Goal: Task Accomplishment & Management: Manage account settings

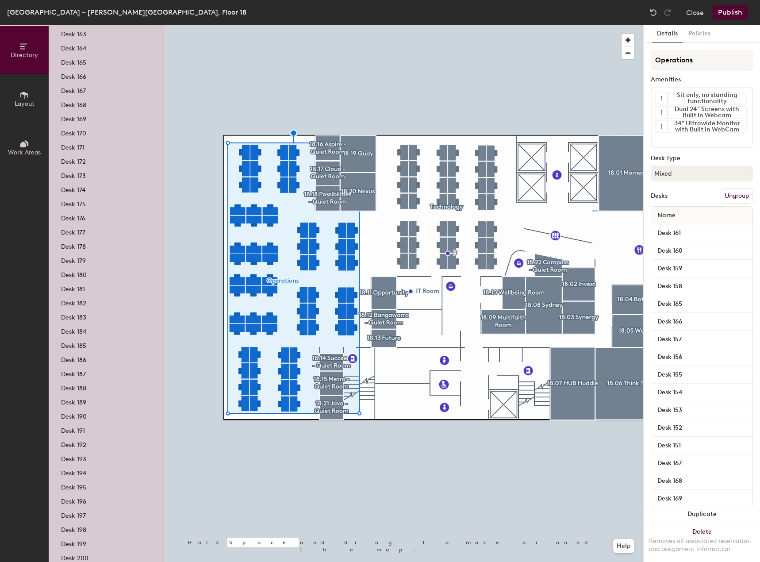
scroll to position [642, 0]
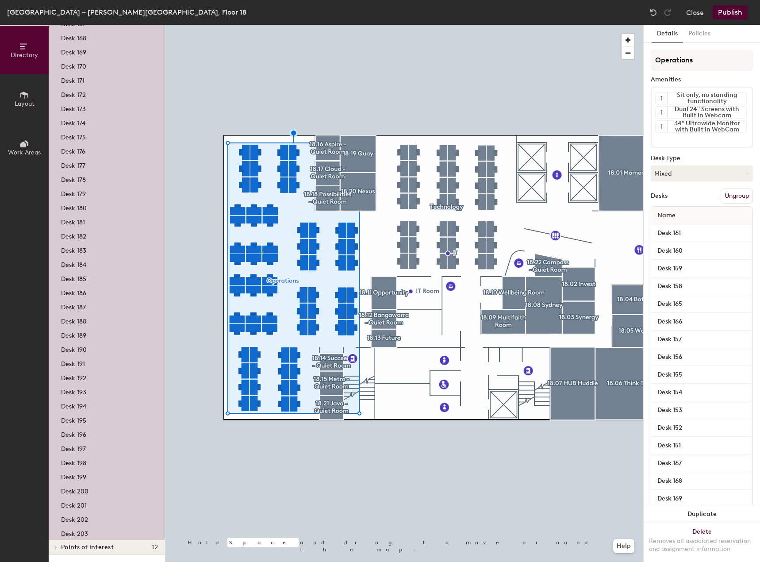
click at [78, 505] on p "Desk 201" at bounding box center [74, 504] width 26 height 10
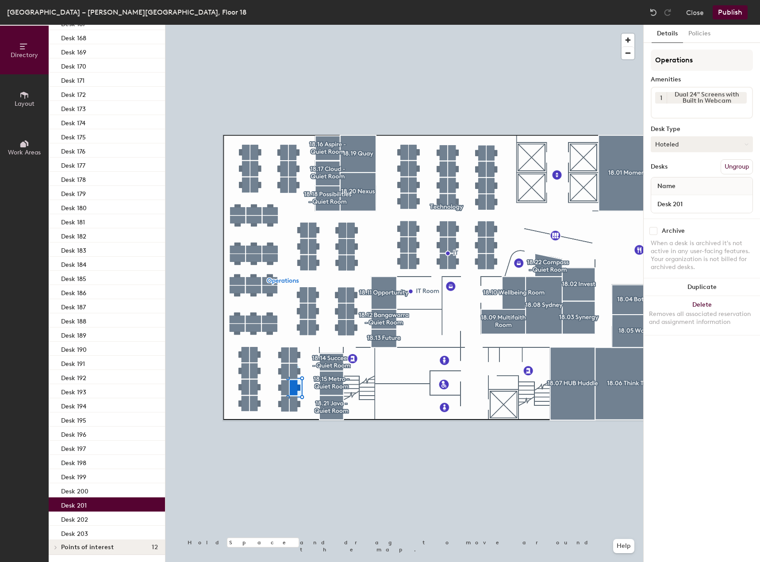
click at [680, 142] on button "Hoteled" at bounding box center [702, 144] width 102 height 16
click at [679, 169] on div "Assigned" at bounding box center [695, 171] width 89 height 13
click at [681, 146] on button "Assigned" at bounding box center [702, 144] width 102 height 16
click at [669, 184] on div "Hot" at bounding box center [695, 184] width 89 height 13
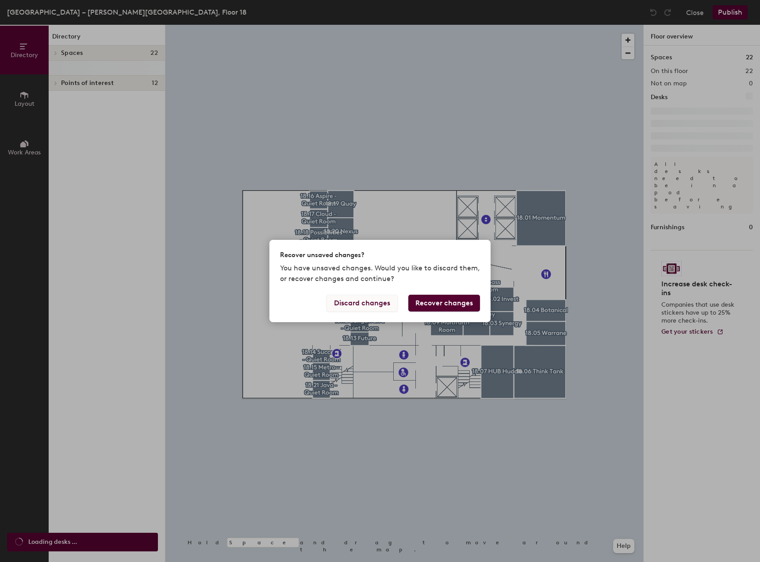
click at [380, 301] on button "Discard changes" at bounding box center [362, 303] width 71 height 17
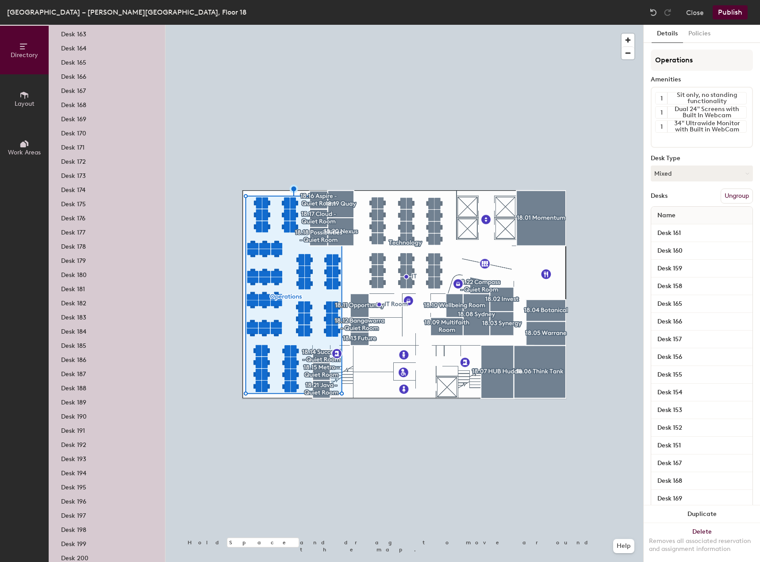
scroll to position [620, 0]
click at [84, 523] on p "Desk 201" at bounding box center [74, 527] width 26 height 10
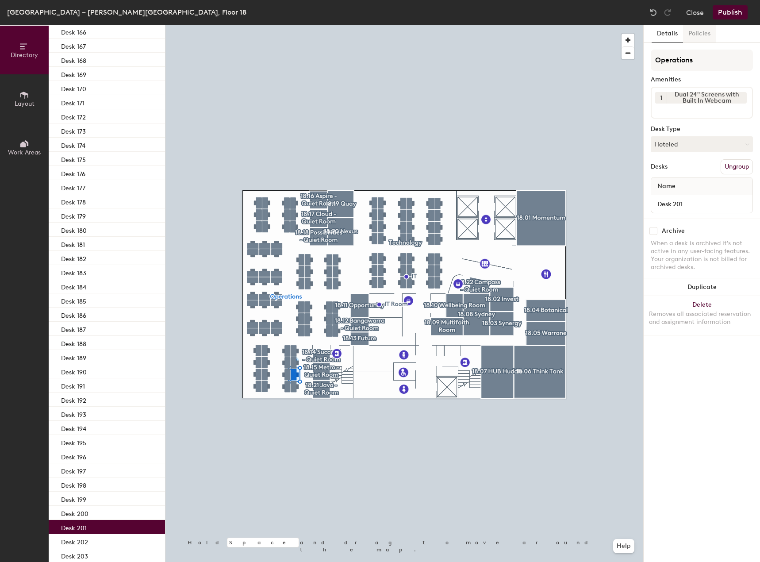
click at [698, 30] on button "Policies" at bounding box center [699, 34] width 33 height 18
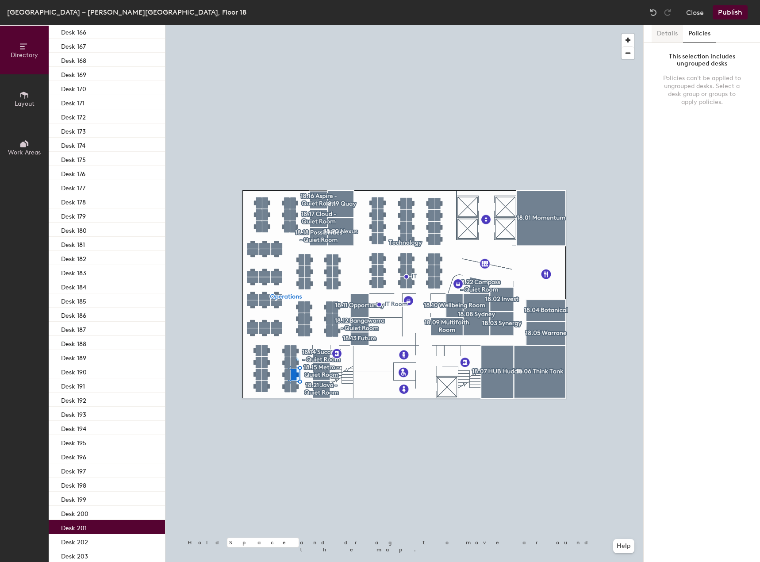
click at [670, 32] on button "Details" at bounding box center [667, 34] width 31 height 18
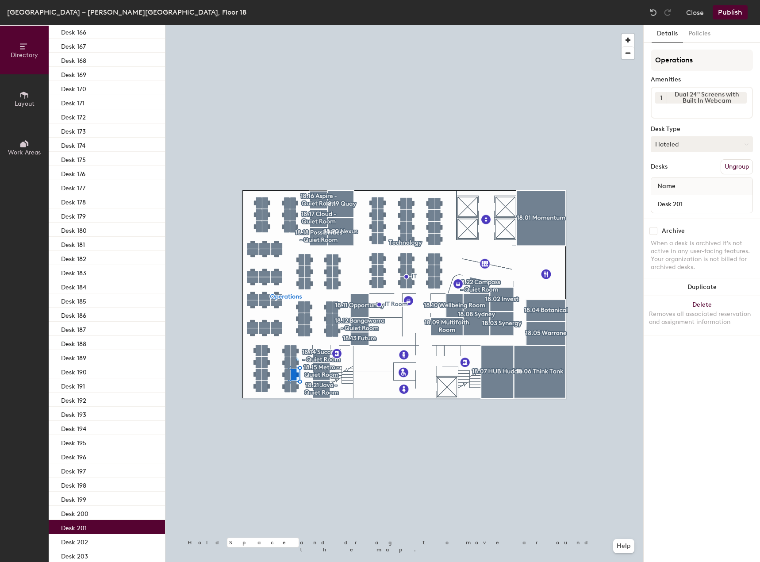
click at [670, 144] on button "Hoteled" at bounding box center [702, 144] width 102 height 16
click at [673, 171] on div "Assigned" at bounding box center [695, 171] width 89 height 13
click at [685, 146] on button "Assigned" at bounding box center [702, 144] width 102 height 16
click at [669, 185] on div "Hot" at bounding box center [695, 184] width 89 height 13
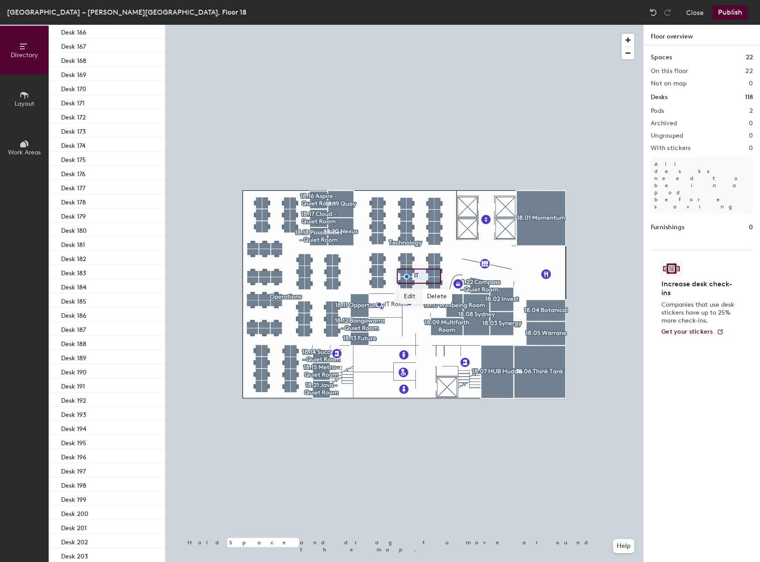
click at [404, 292] on span "Edit" at bounding box center [410, 296] width 23 height 15
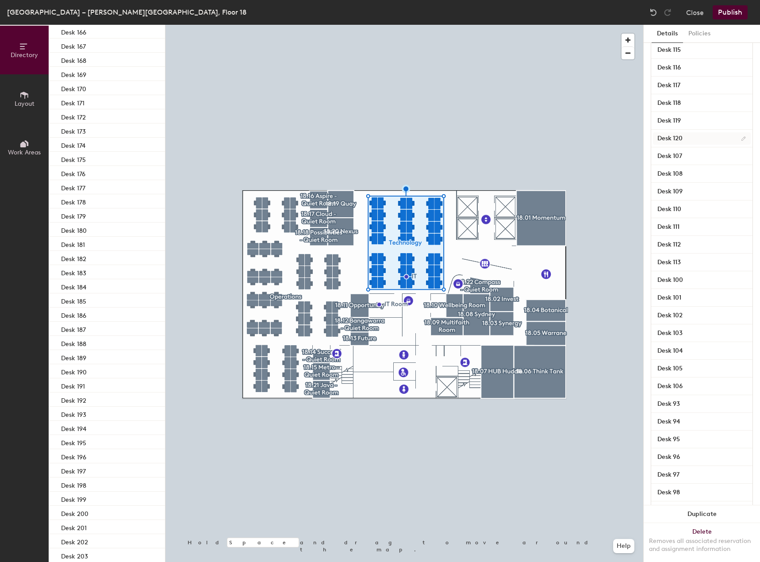
scroll to position [204, 0]
click at [681, 176] on input "Desk 108" at bounding box center [702, 175] width 98 height 12
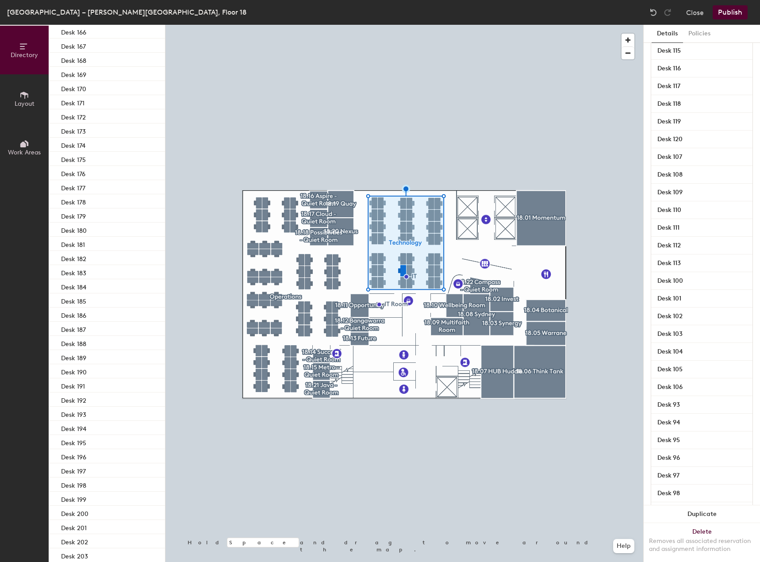
click at [702, 183] on div "Desk 108" at bounding box center [701, 175] width 101 height 18
click at [721, 175] on input "Desk 108" at bounding box center [702, 175] width 98 height 12
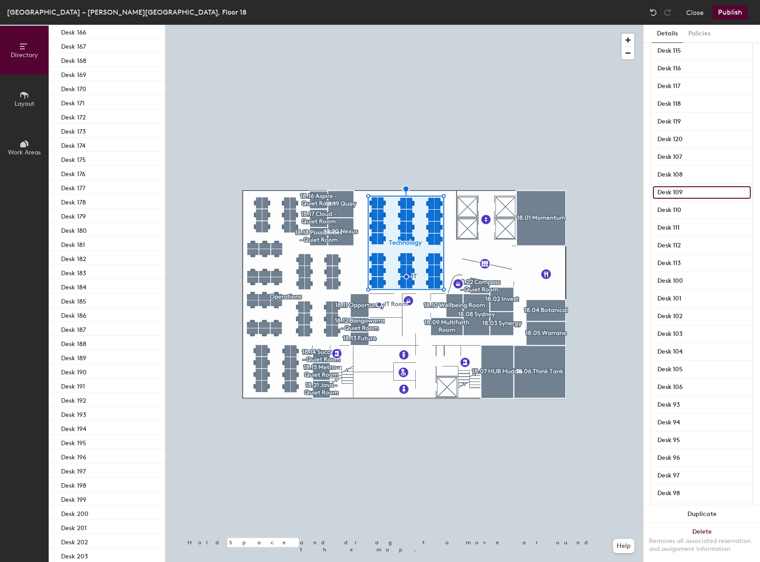
click at [723, 186] on input "Desk 109" at bounding box center [702, 192] width 98 height 12
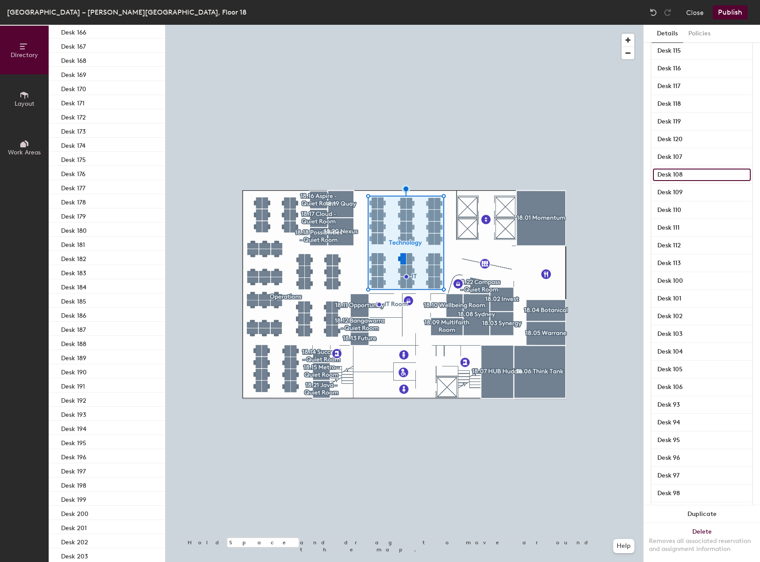
click at [738, 173] on input "Desk 108" at bounding box center [702, 175] width 98 height 12
click at [696, 32] on button "Policies" at bounding box center [699, 34] width 33 height 18
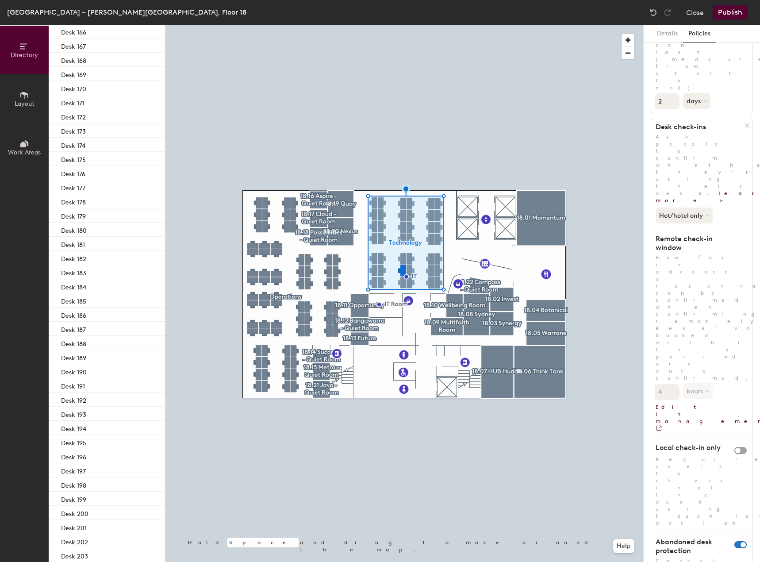
scroll to position [0, 0]
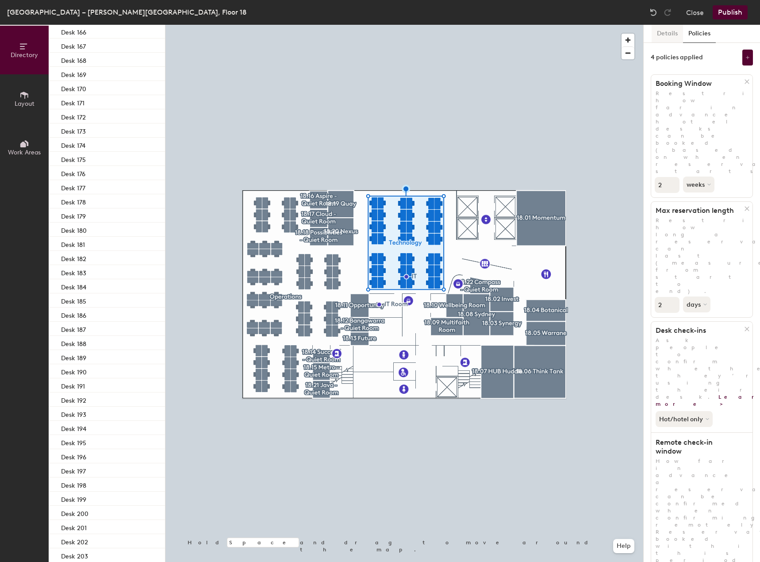
click at [673, 36] on button "Details" at bounding box center [667, 34] width 31 height 18
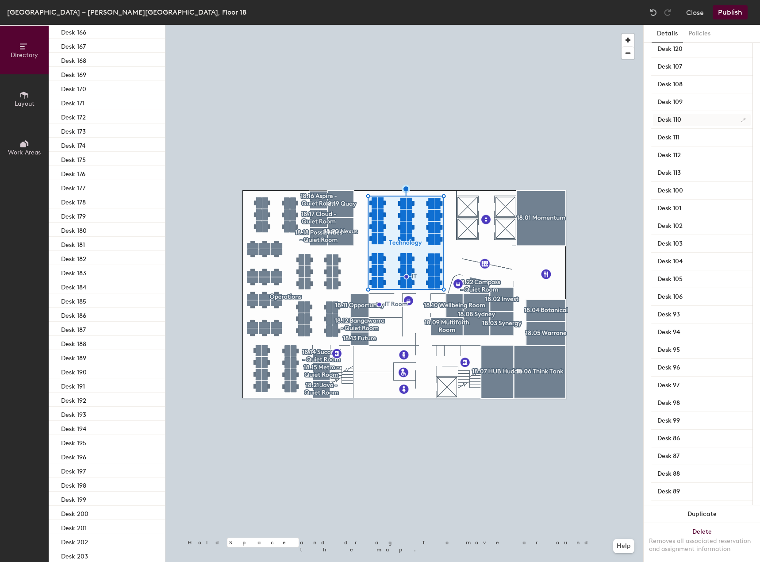
scroll to position [354, 0]
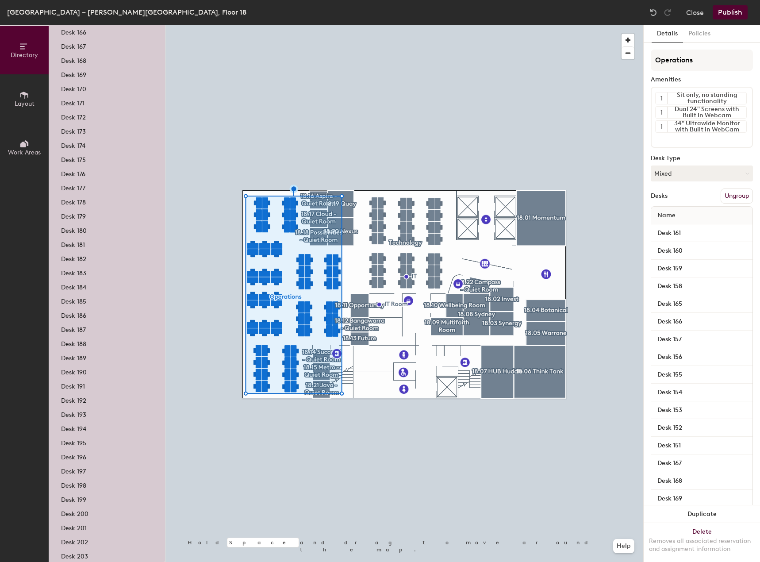
click at [258, 25] on div at bounding box center [404, 25] width 478 height 0
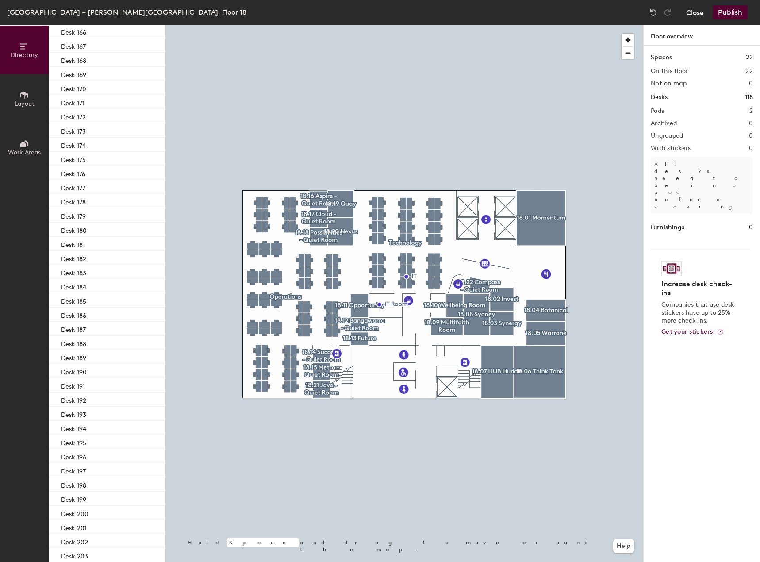
click at [692, 14] on button "Close" at bounding box center [695, 12] width 18 height 14
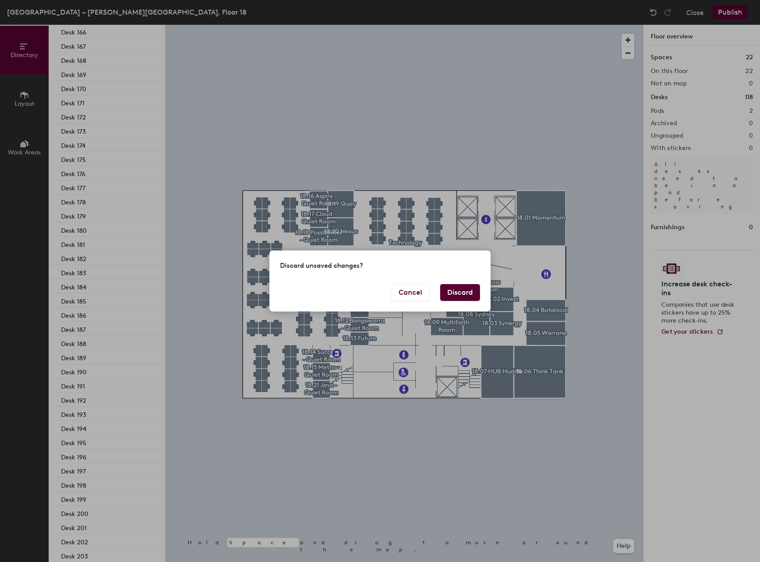
click at [465, 288] on button "Discard" at bounding box center [460, 292] width 40 height 17
